Goal: Task Accomplishment & Management: Use online tool/utility

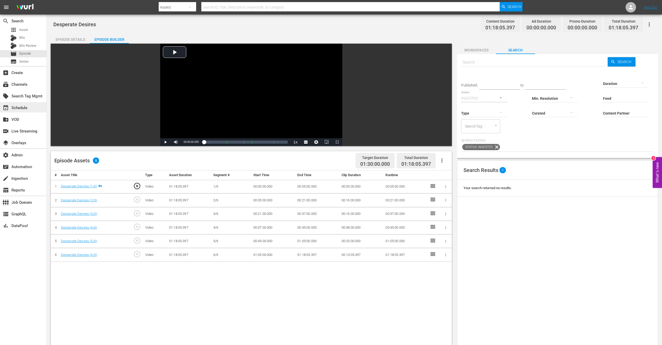
click at [15, 106] on div "event_available Schedule" at bounding box center [14, 107] width 29 height 5
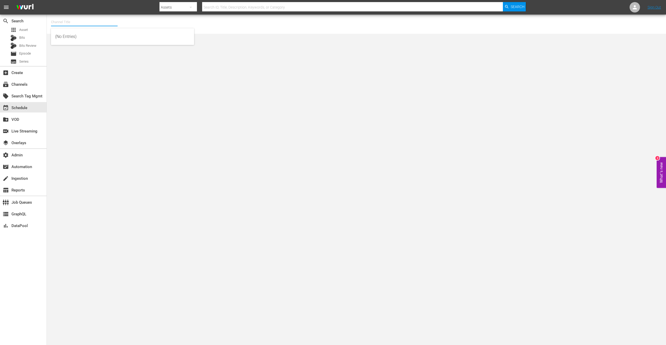
click at [63, 22] on input "text" at bounding box center [84, 22] width 67 height 12
click at [107, 39] on div "[PERSON_NAME] Demo Channel X1 (1579 - pete_demo_channel_x1)" at bounding box center [122, 36] width 135 height 12
type input "[PERSON_NAME] Demo Channel X1 (1579 - pete_demo_channel_x1)"
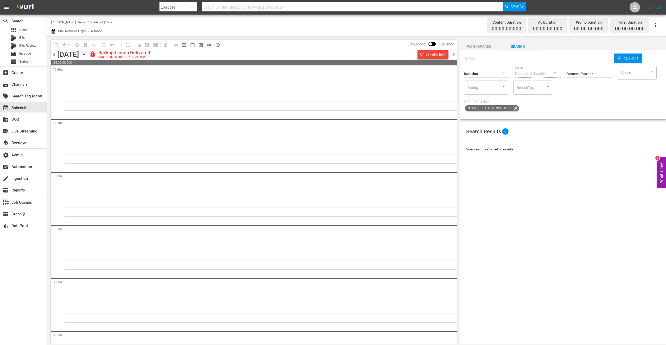
click at [474, 43] on button "Workspaces" at bounding box center [478, 45] width 39 height 10
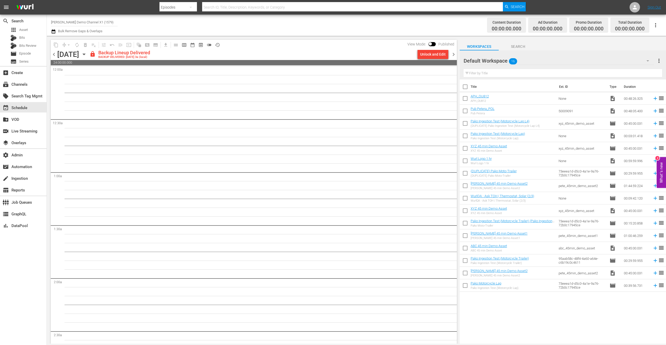
click at [659, 60] on span "more_vert" at bounding box center [659, 61] width 6 height 6
click at [495, 304] on div "Title Ext. ID Type Duration APH_OU812 APH_OU812 None video_file 00:48:26.325 re…" at bounding box center [562, 212] width 206 height 265
click at [124, 5] on nav "menu Search By Episodes Search ID, Title, Description, Keywords, or Category Se…" at bounding box center [333, 7] width 666 height 15
